Goal: Task Accomplishment & Management: Manage account settings

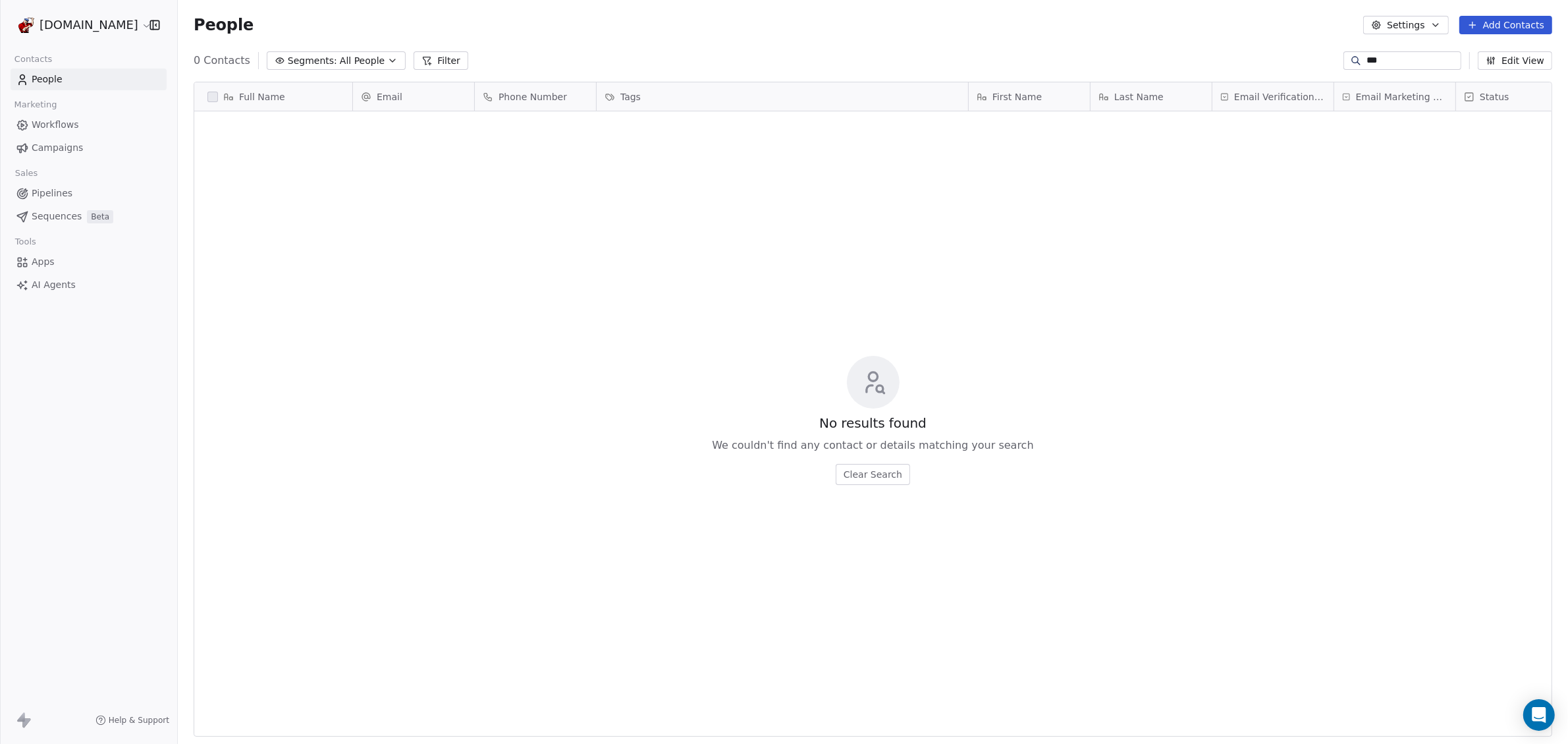
scroll to position [643, 1378]
click at [42, 261] on span "Apps" at bounding box center [43, 262] width 23 height 14
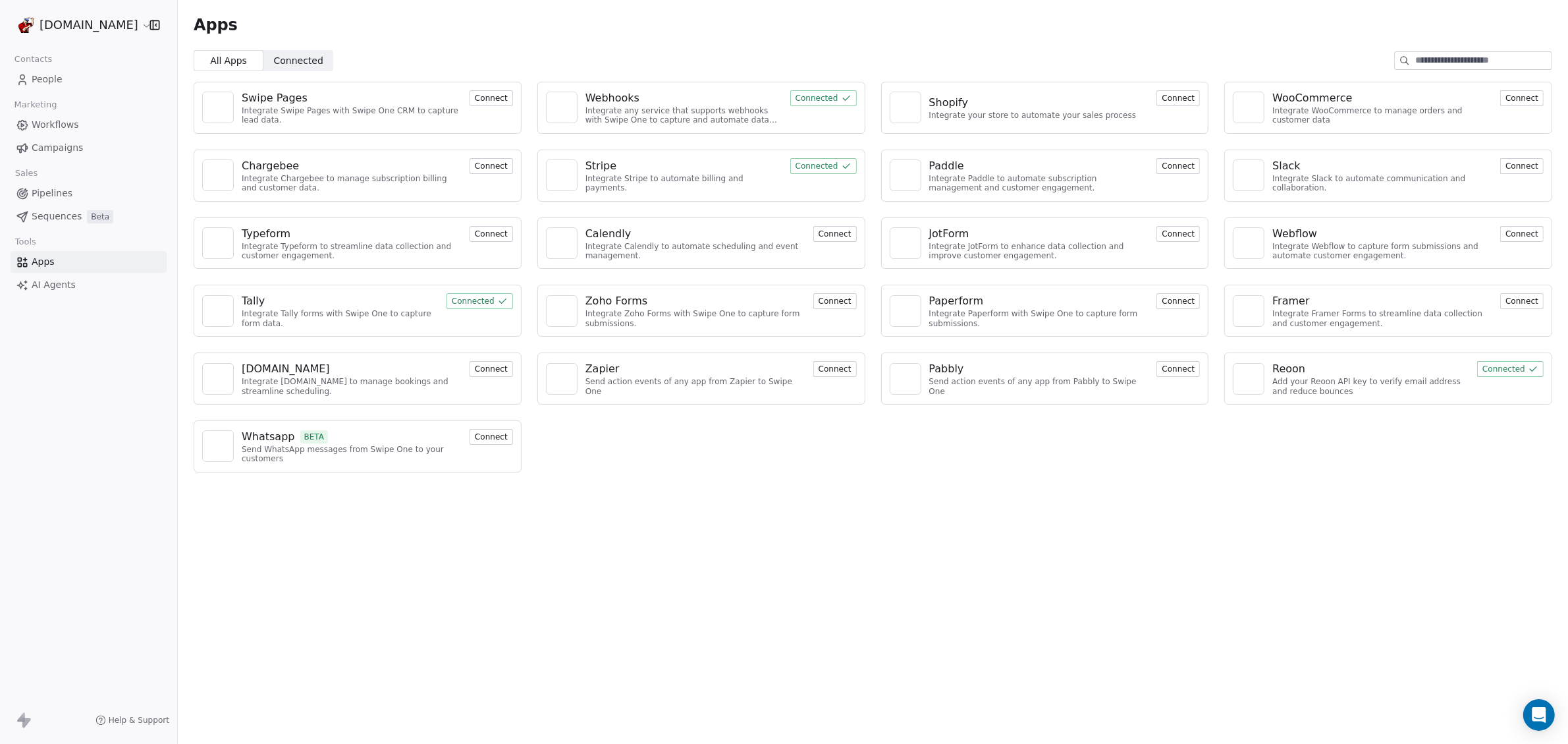
click at [1349, 386] on div "Add your Reoon API key to verify email address and reduce bounces" at bounding box center [1371, 386] width 197 height 19
click at [1453, 378] on div "Add your Reoon API key to verify email address and reduce bounces" at bounding box center [1371, 386] width 197 height 19
click at [1290, 363] on div "Reoon" at bounding box center [1289, 369] width 33 height 15
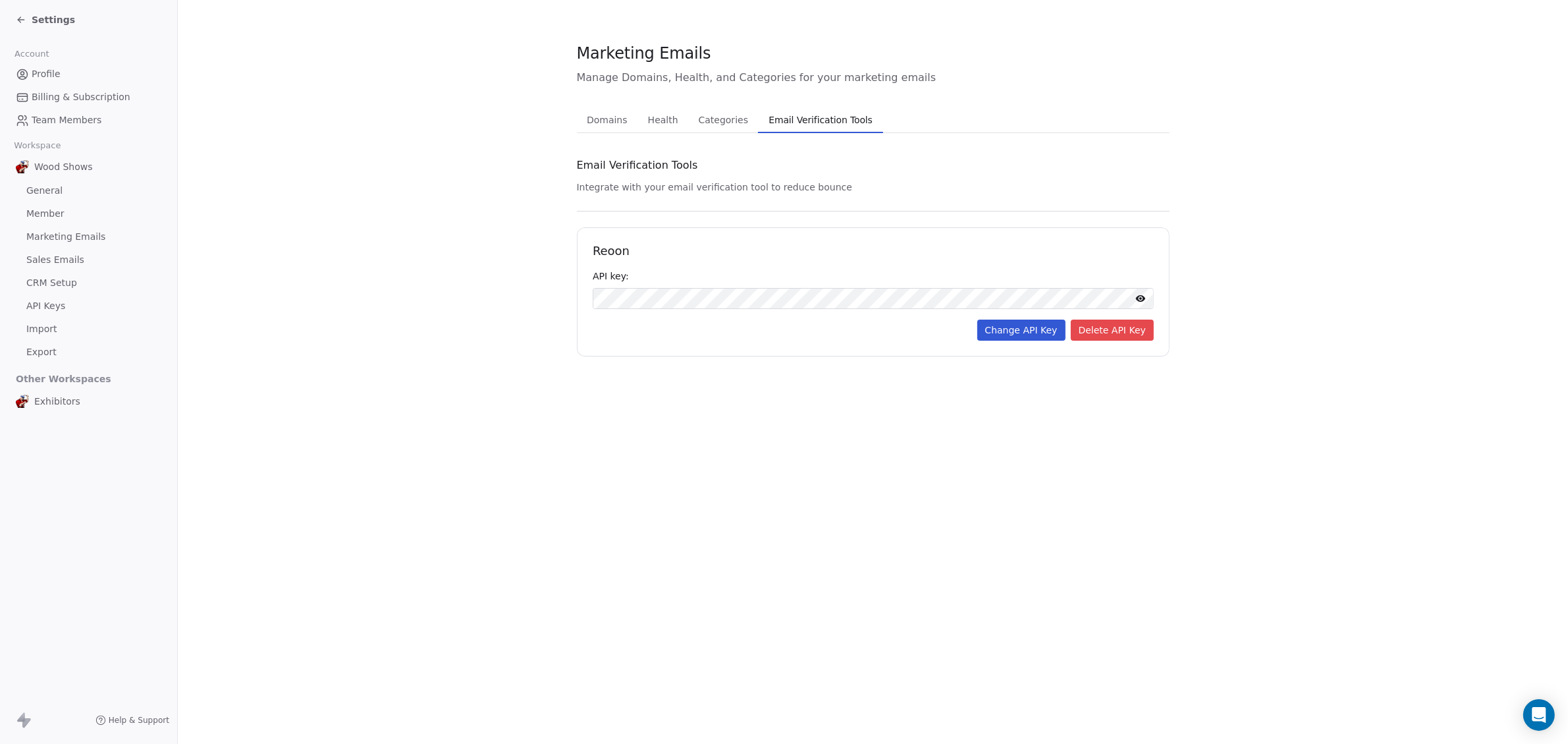
click at [731, 122] on span "Categories" at bounding box center [724, 120] width 60 height 19
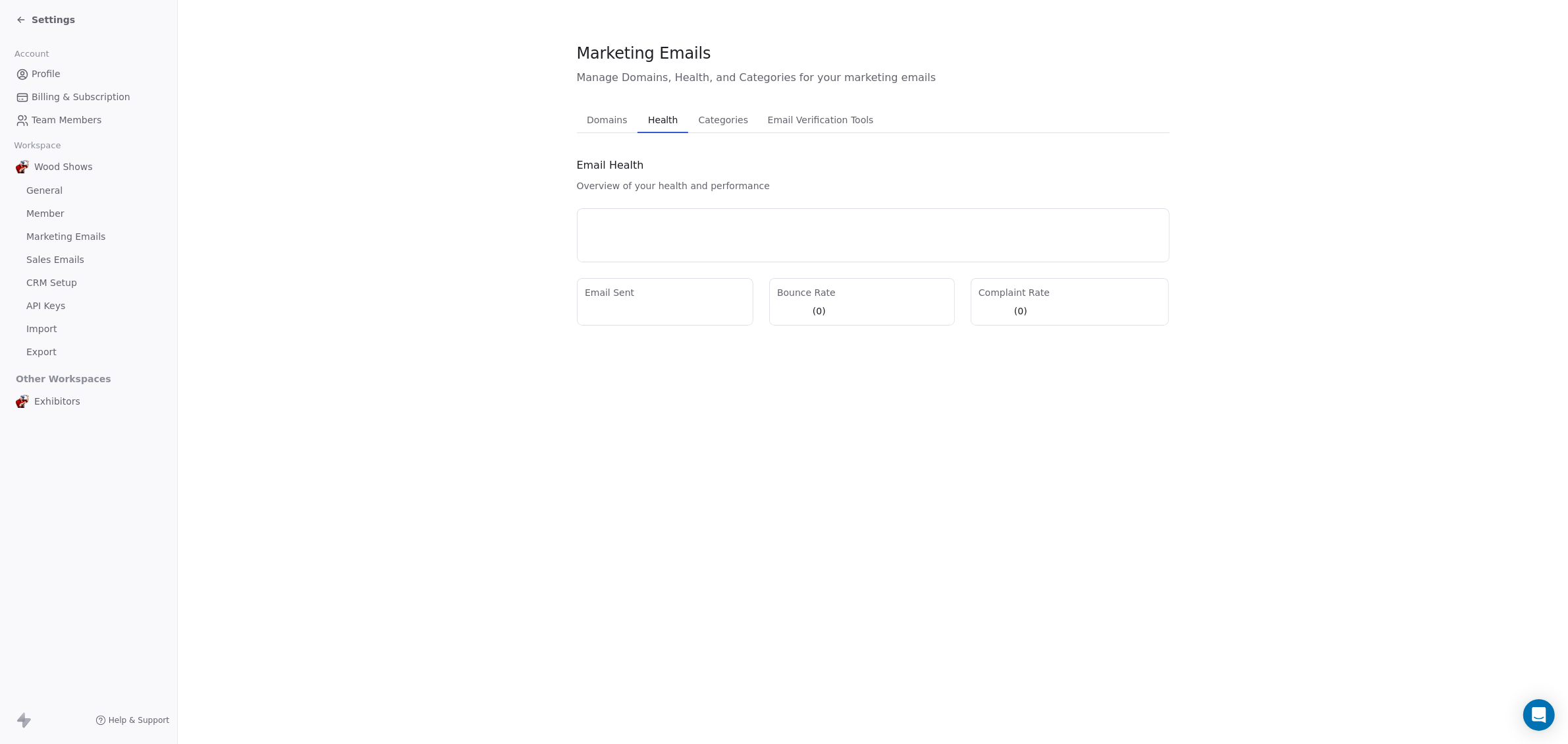
click at [670, 121] on span "Health" at bounding box center [663, 120] width 40 height 19
click at [615, 118] on span "Domains" at bounding box center [607, 120] width 51 height 19
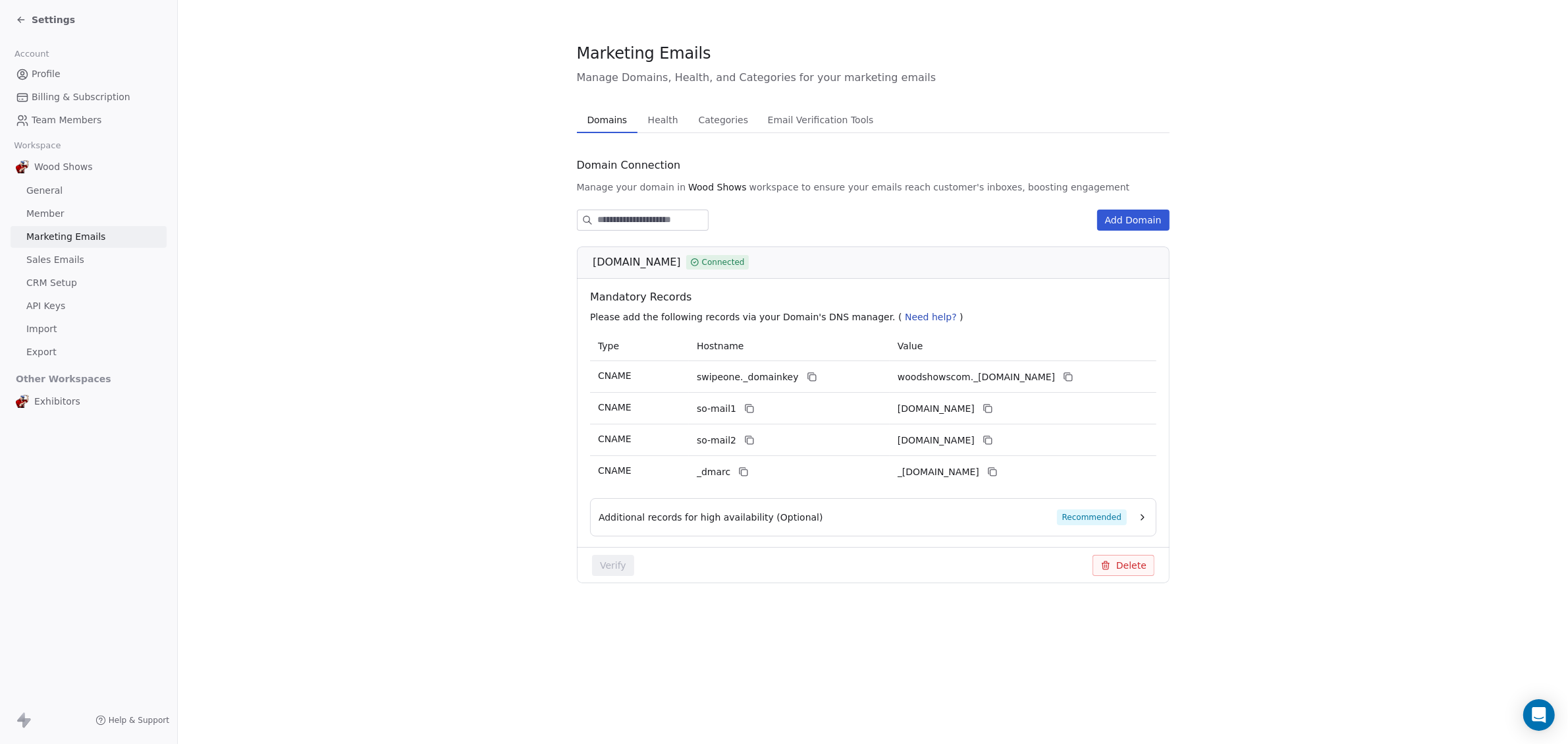
click at [1152, 517] on div "Additional records for high availability (Optional) Recommended" at bounding box center [873, 517] width 567 height 38
click at [1140, 514] on icon "button" at bounding box center [1143, 517] width 11 height 11
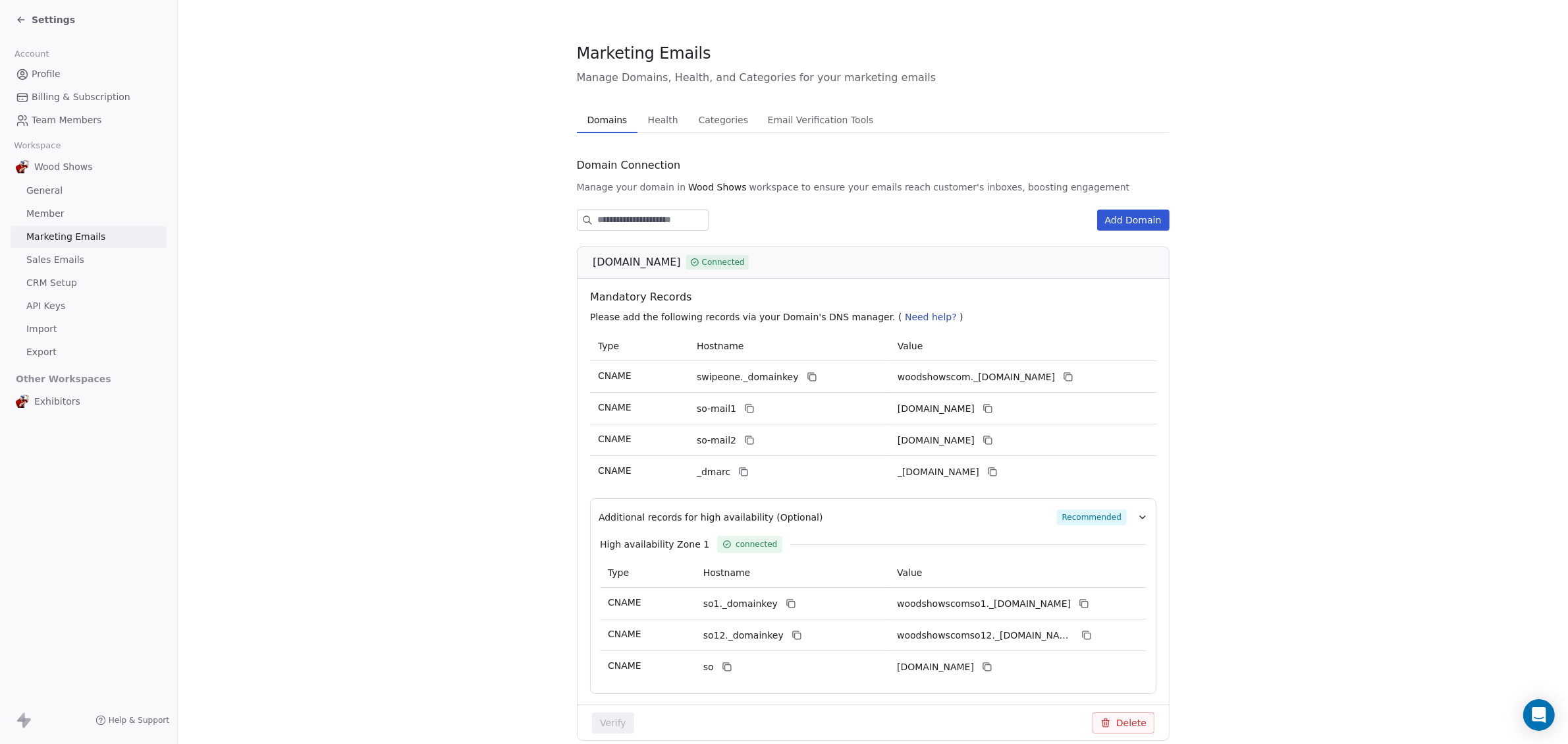
click at [785, 121] on span "Email Verification Tools" at bounding box center [820, 120] width 117 height 19
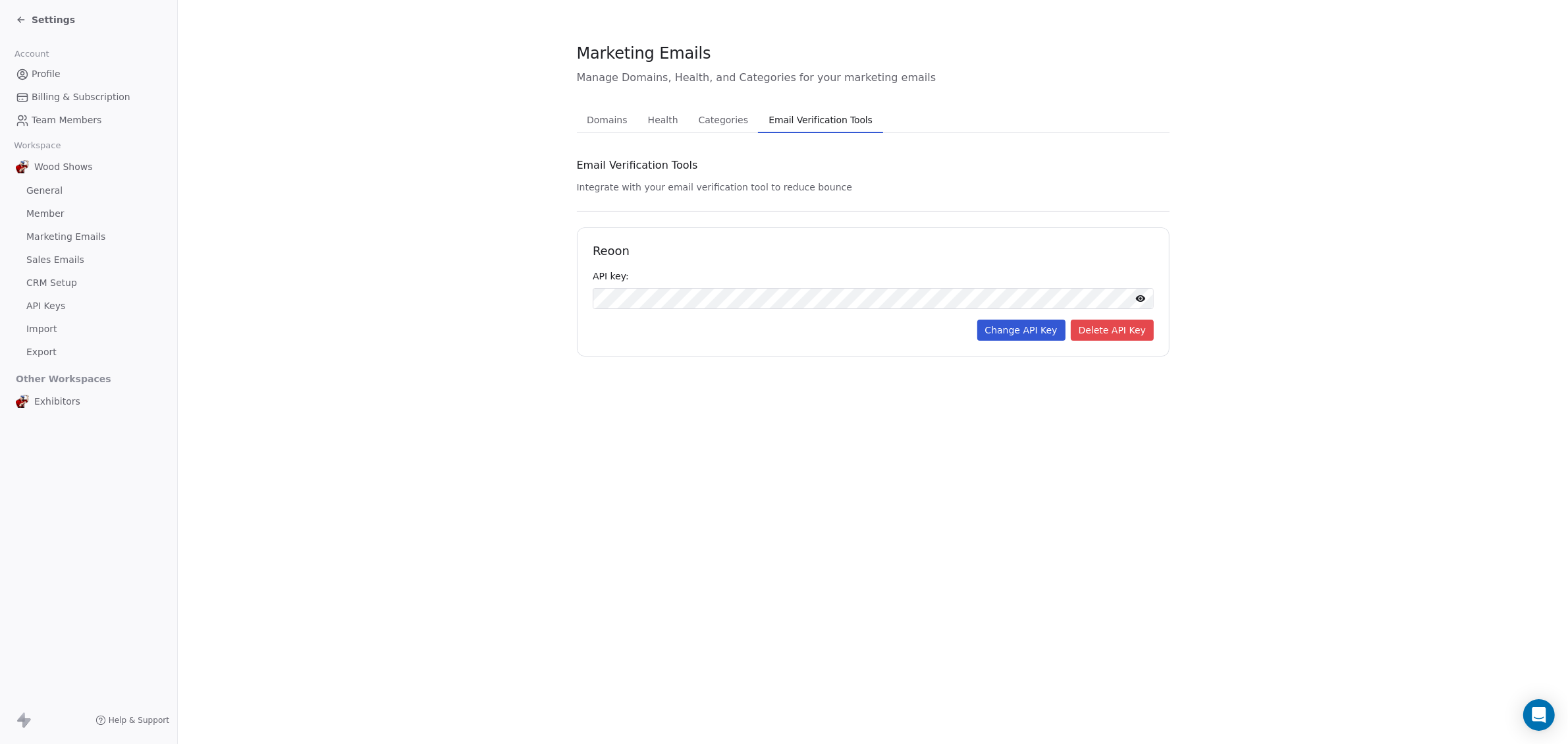
click at [15, 20] on icon at bounding box center [21, 20] width 11 height 11
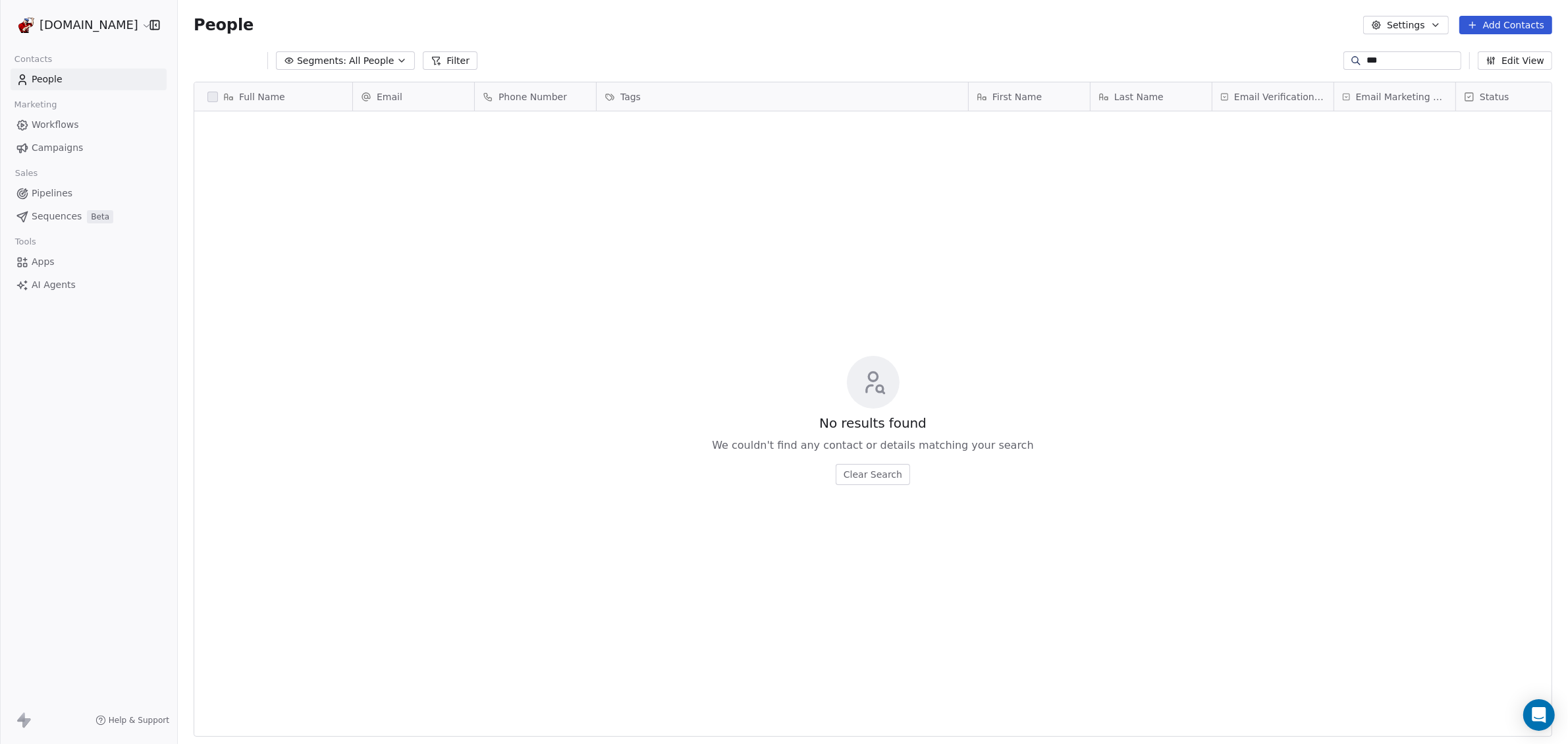
scroll to position [643, 1378]
click at [50, 125] on span "Workflows" at bounding box center [55, 125] width 47 height 14
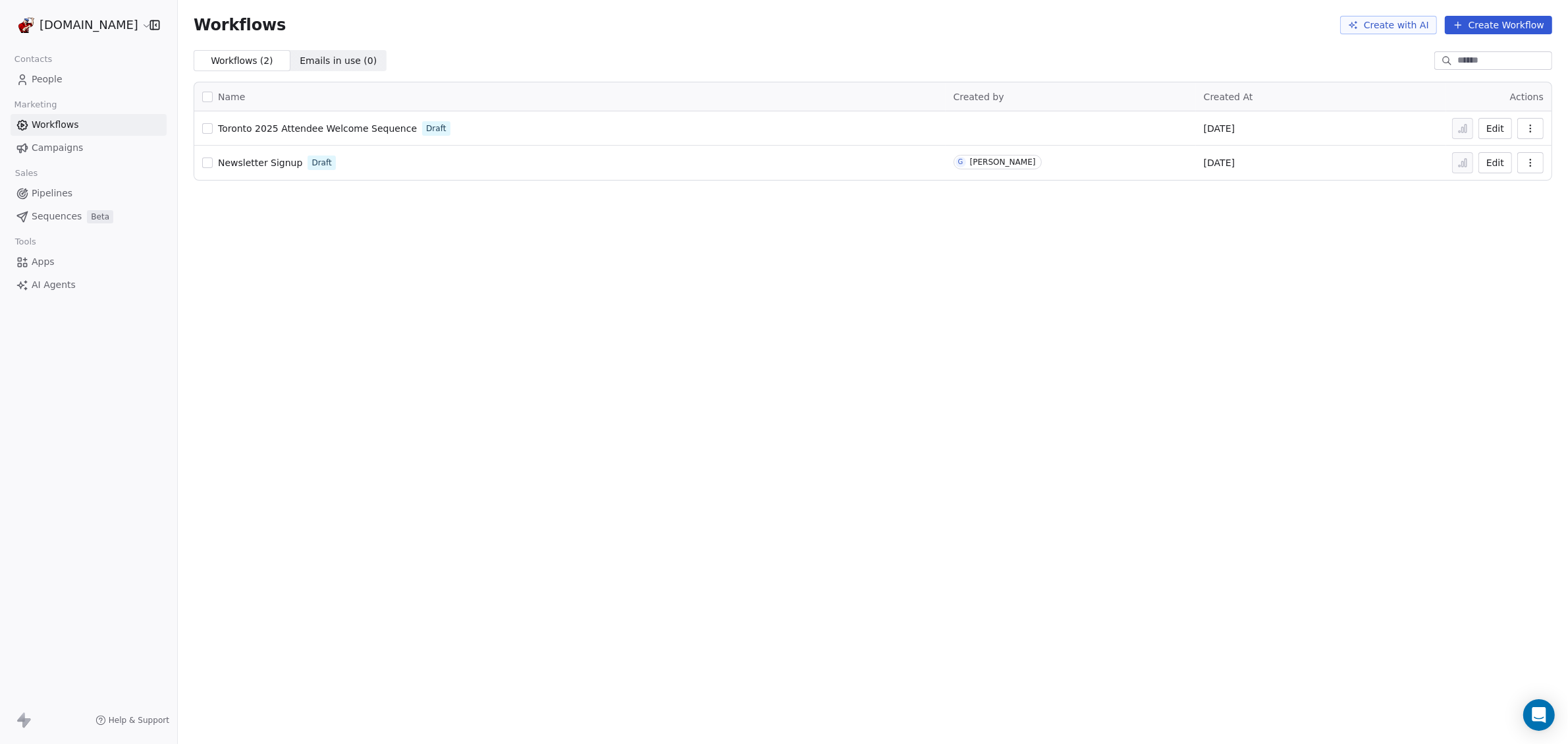
click at [1512, 33] on button "Create Workflow" at bounding box center [1498, 25] width 107 height 19
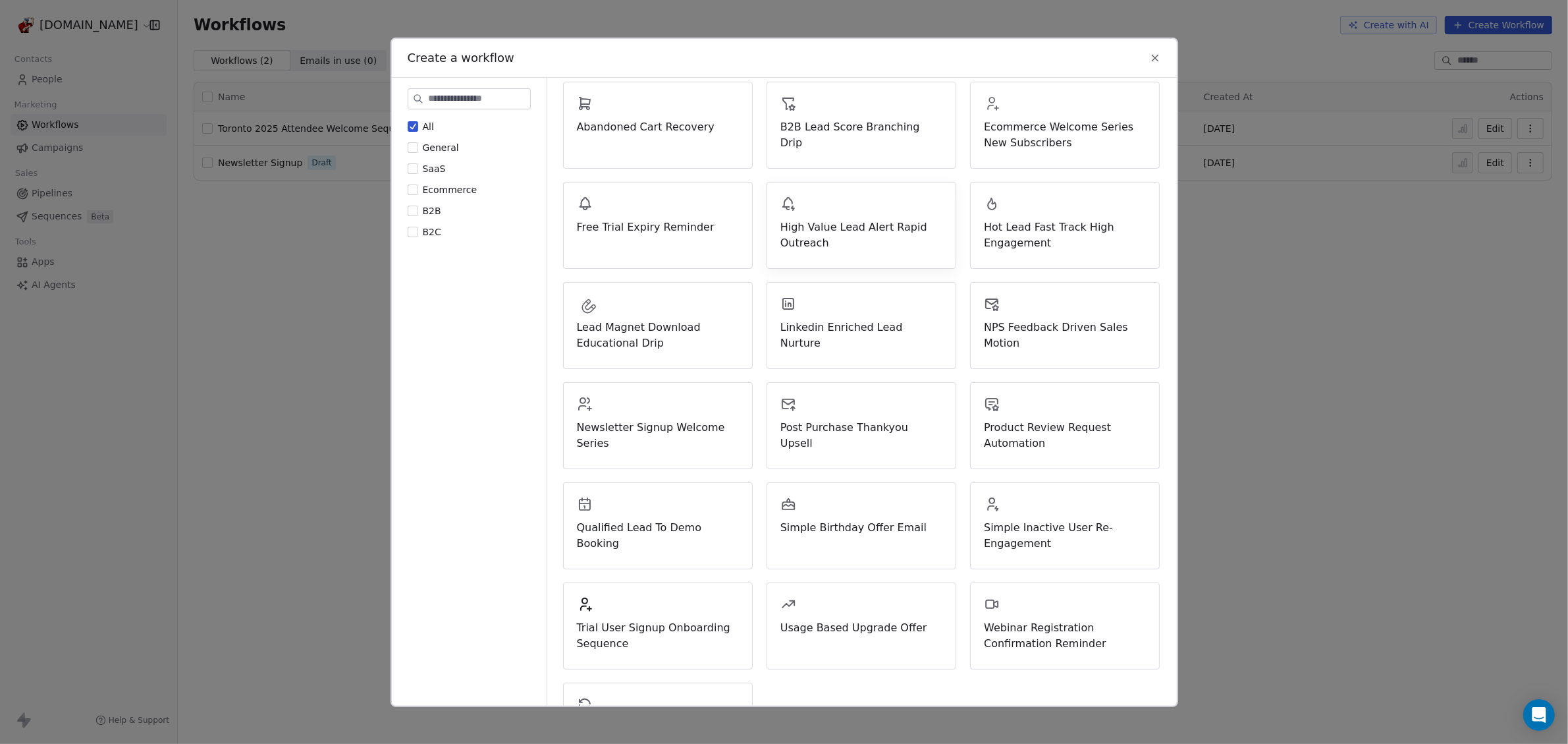
scroll to position [234, 0]
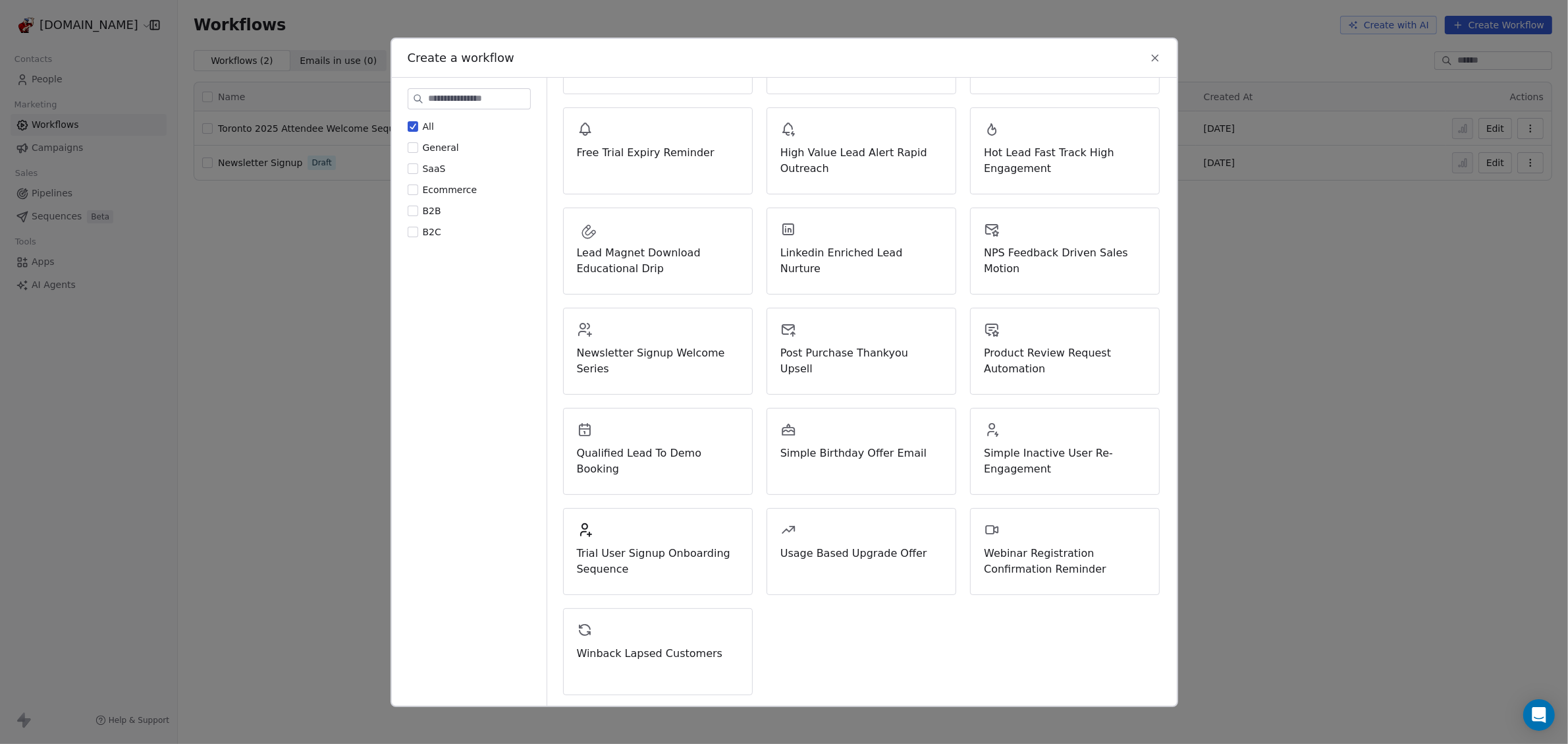
click at [1158, 58] on icon at bounding box center [1154, 56] width 12 height 12
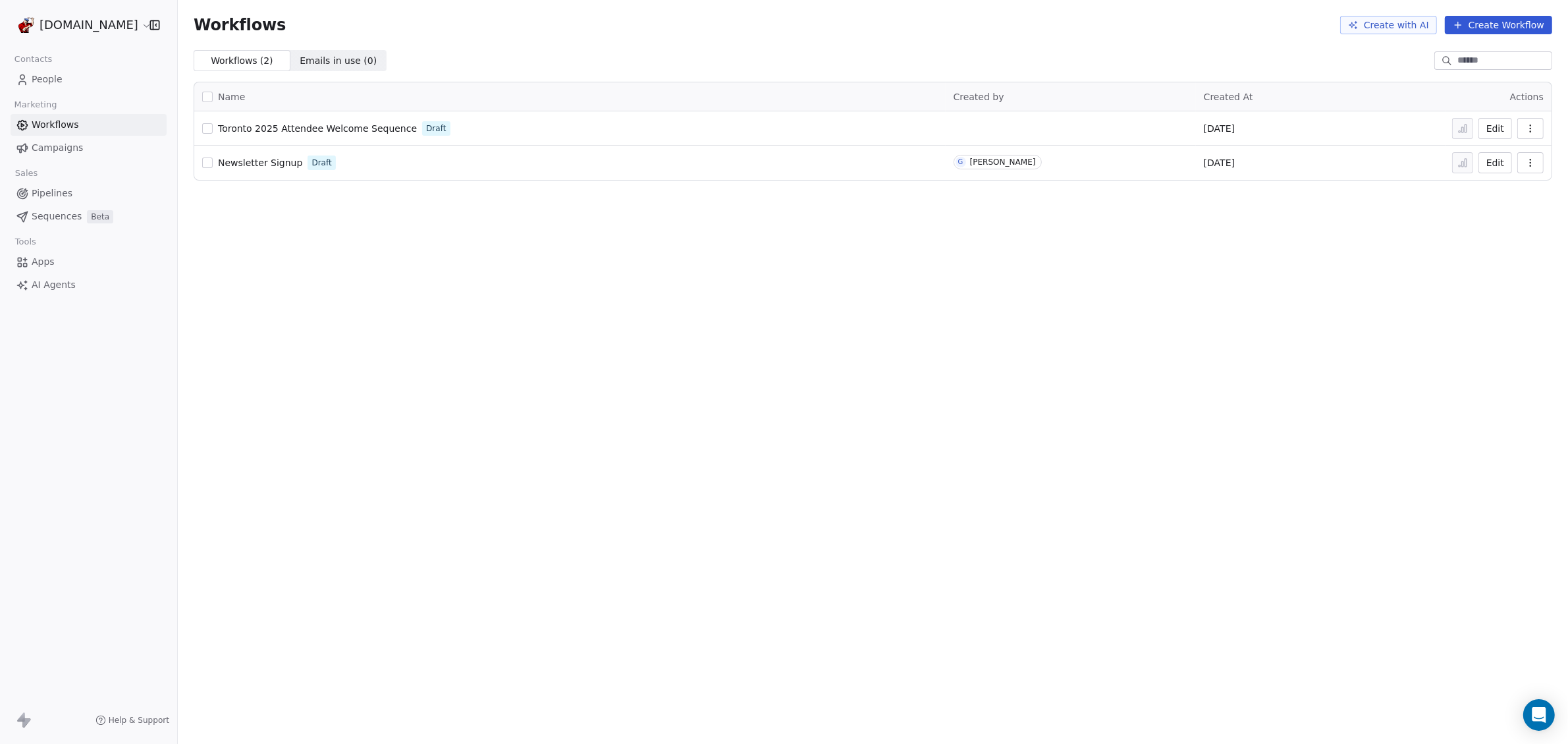
click at [65, 220] on span "Sequences" at bounding box center [56, 217] width 50 height 14
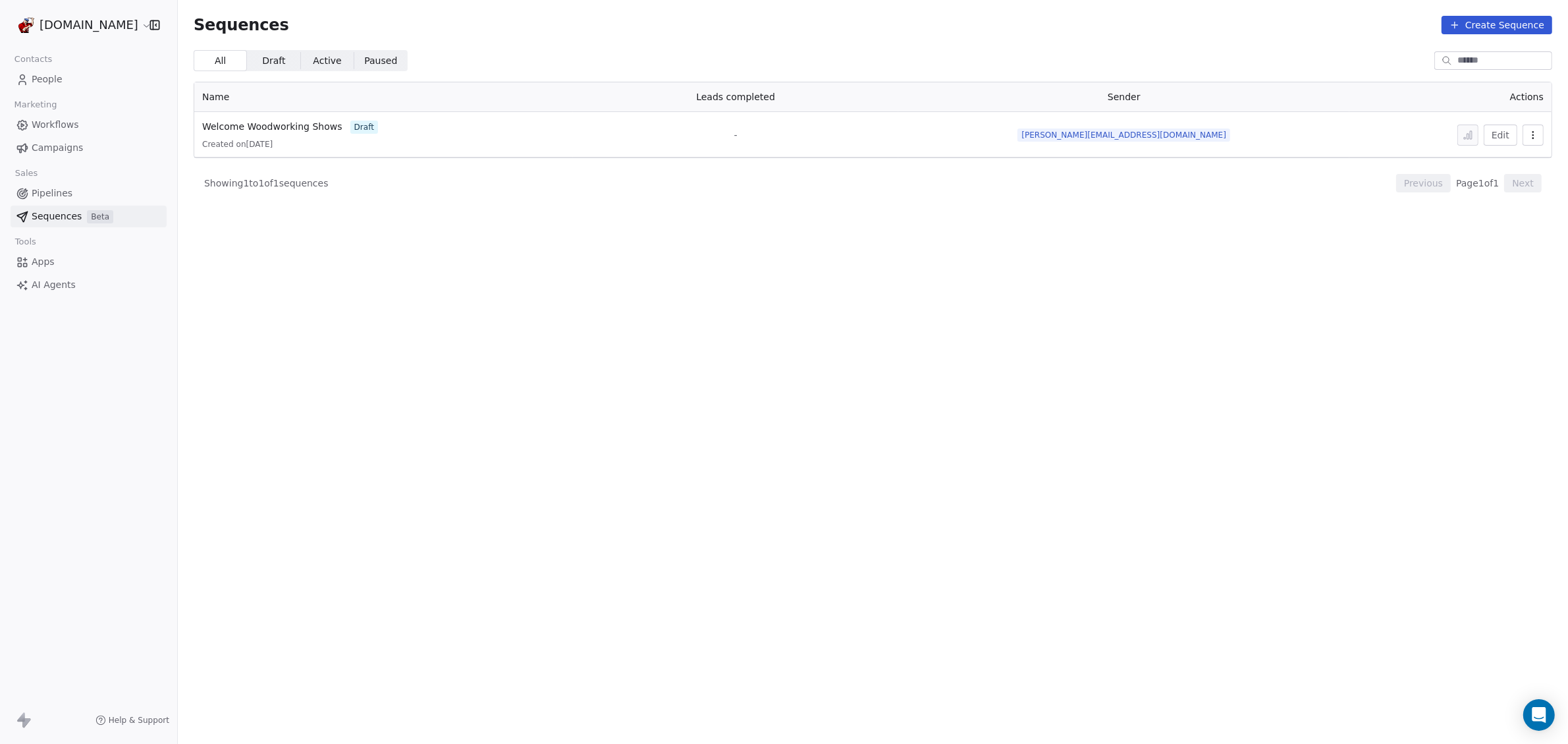
click at [55, 77] on span "People" at bounding box center [47, 80] width 31 height 14
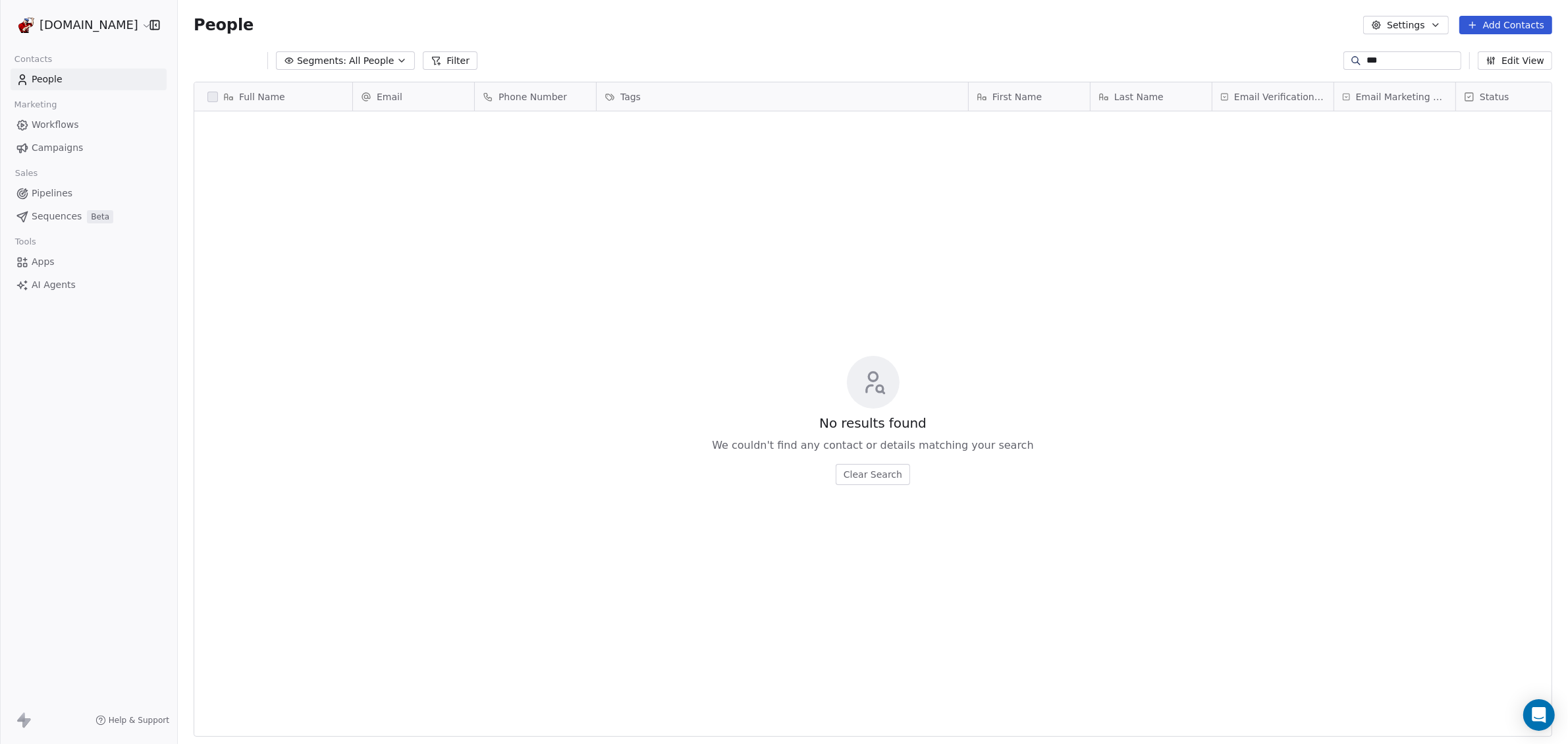
scroll to position [643, 1378]
click at [367, 56] on span "All People" at bounding box center [363, 61] width 45 height 14
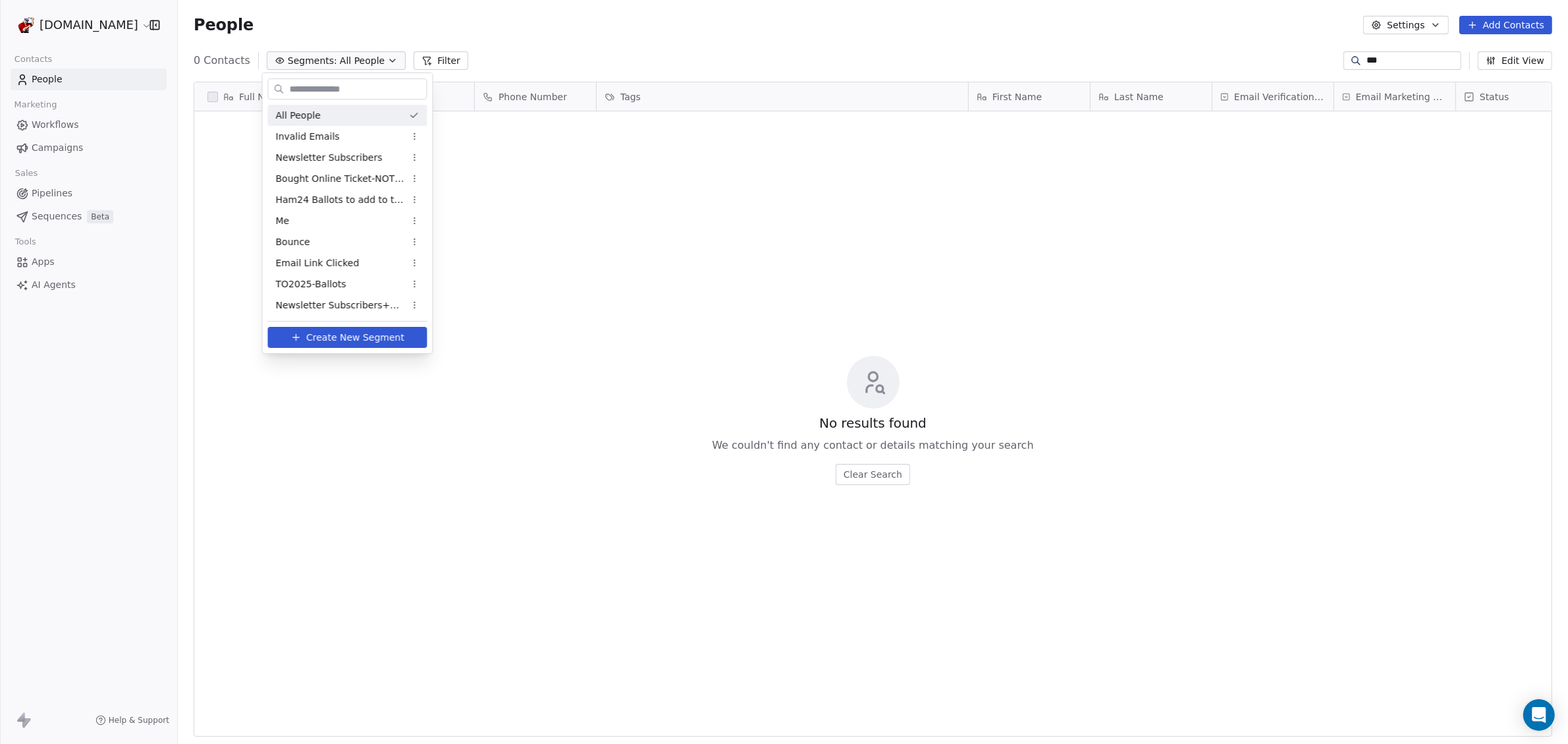
click at [303, 114] on span "All People" at bounding box center [298, 116] width 45 height 14
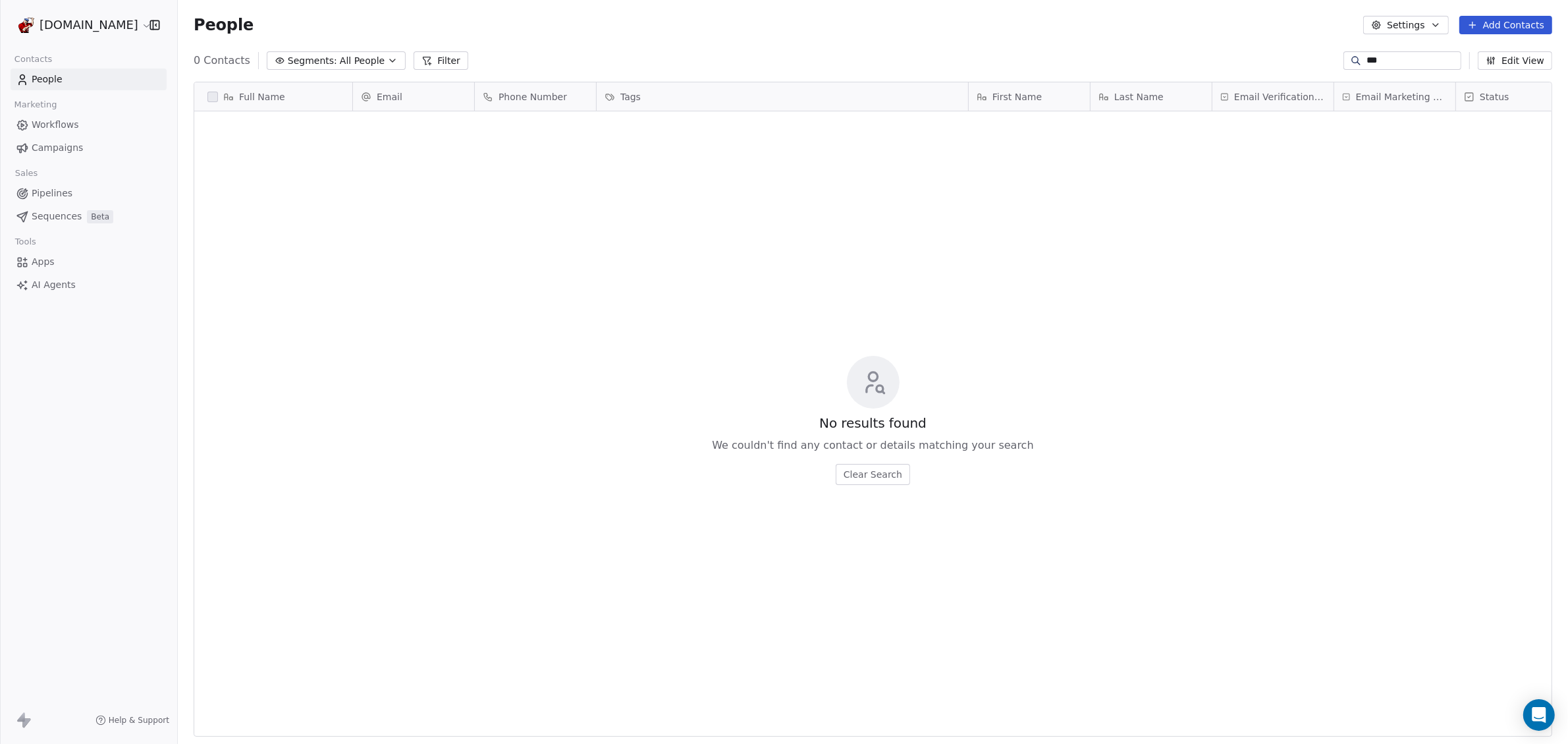
drag, startPoint x: 1376, startPoint y: 56, endPoint x: 1229, endPoint y: 35, distance: 148.5
click at [1229, 35] on section "People Settings Add Contacts 0 Contacts Segments: All People Filter *** Edit Vi…" at bounding box center [873, 372] width 1390 height 744
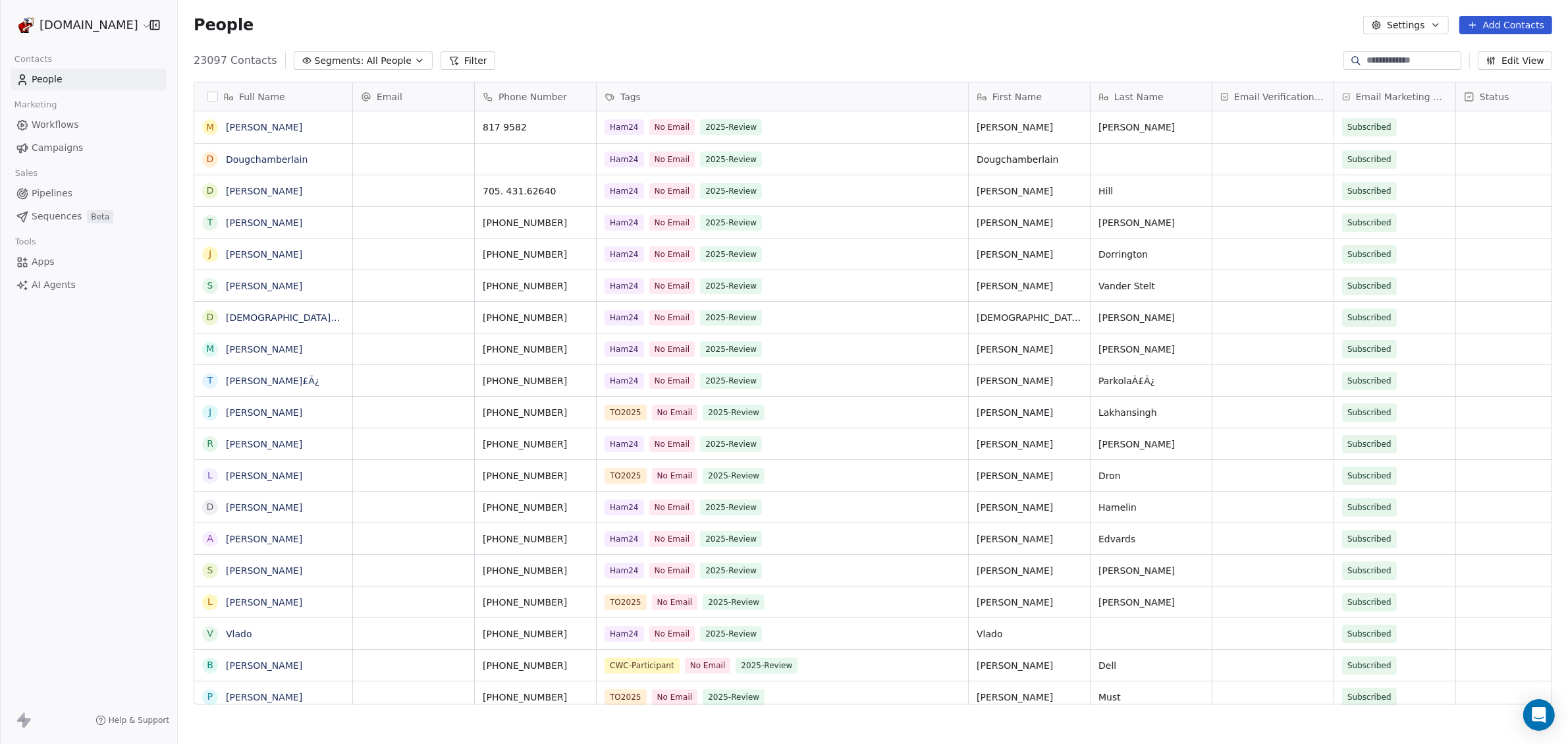
click at [1123, 20] on div "People Settings Add Contacts" at bounding box center [872, 25] width 1358 height 19
click at [1230, 127] on div "grid" at bounding box center [1273, 127] width 121 height 32
click at [1182, 49] on html "[DOMAIN_NAME] Contacts People Marketing Workflows Campaigns Sales Pipelines Seq…" at bounding box center [784, 372] width 1568 height 744
click at [212, 126] on button "grid" at bounding box center [210, 128] width 11 height 11
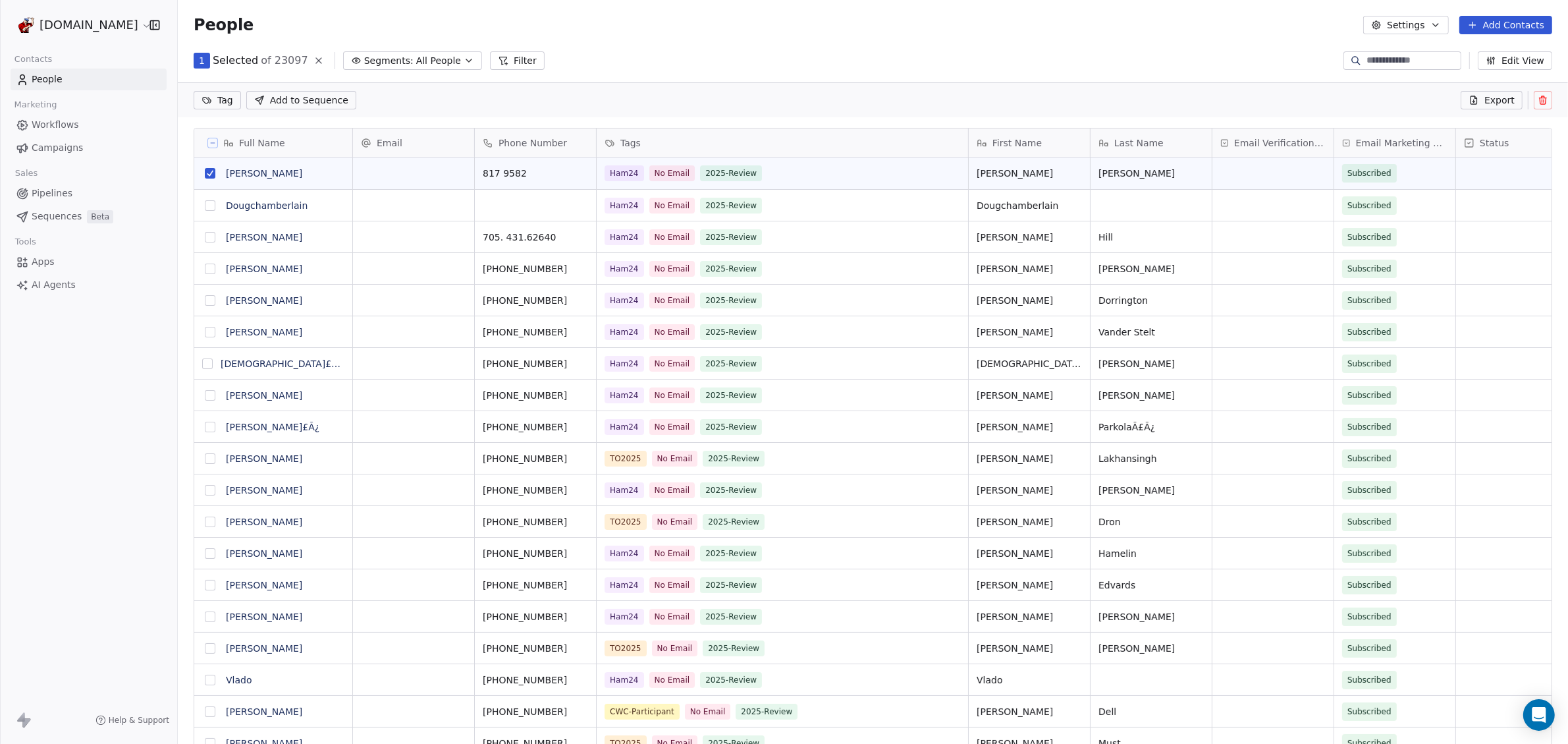
scroll to position [596, 1378]
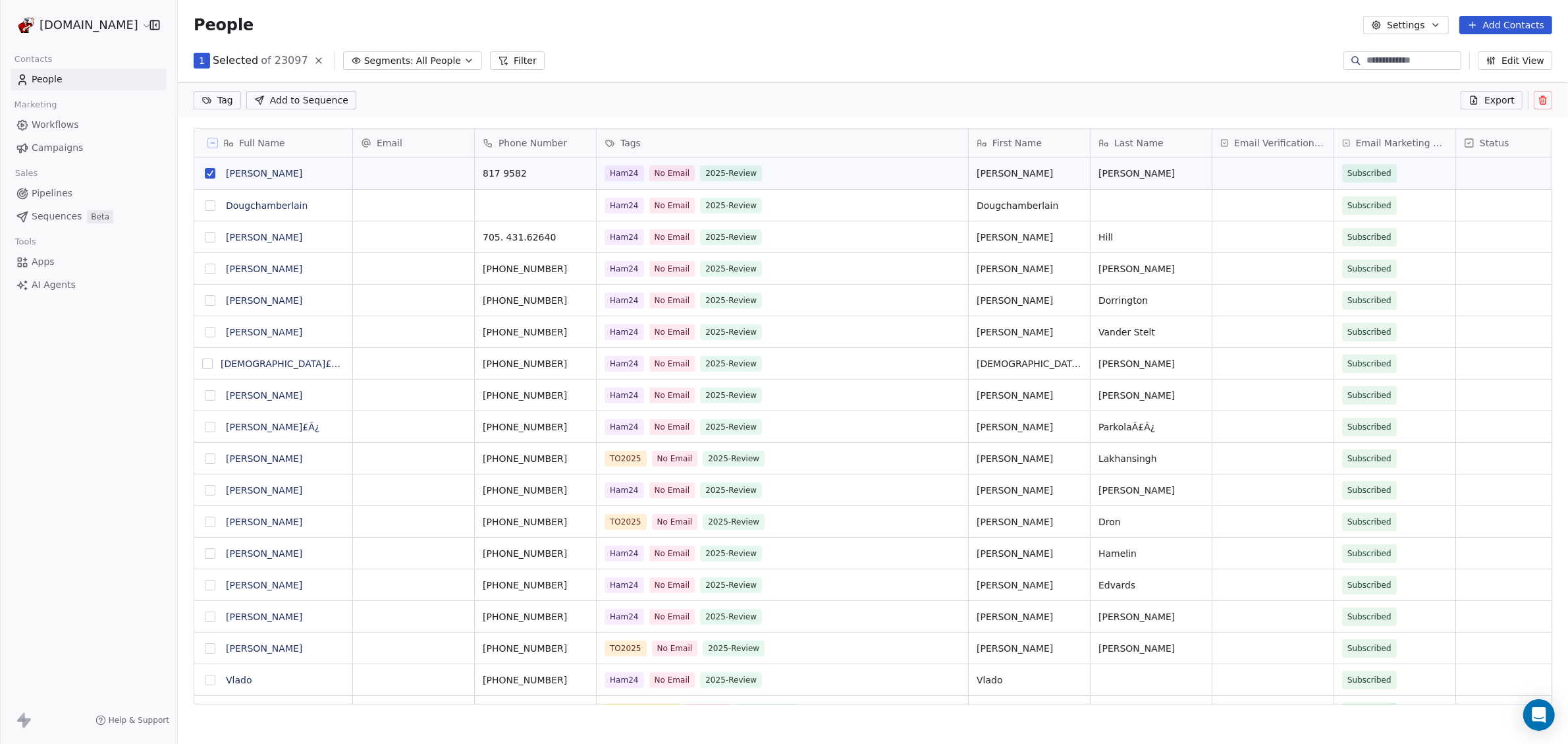
click at [1379, 22] on icon "button" at bounding box center [1377, 26] width 11 height 11
click at [1379, 22] on html "[DOMAIN_NAME] Contacts People Marketing Workflows Campaigns Sales Pipelines Seq…" at bounding box center [784, 372] width 1568 height 744
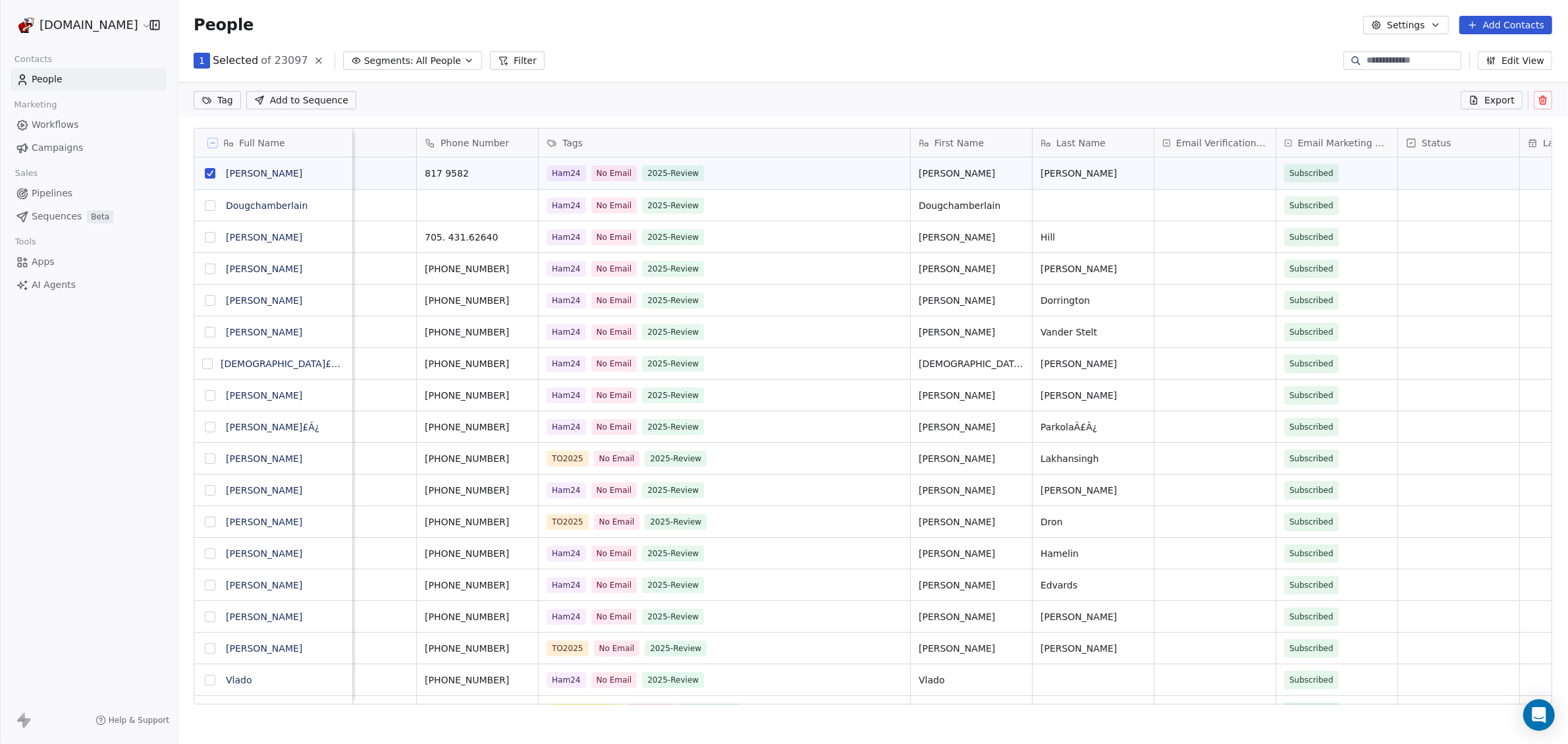
scroll to position [0, 0]
